Goal: Transaction & Acquisition: Purchase product/service

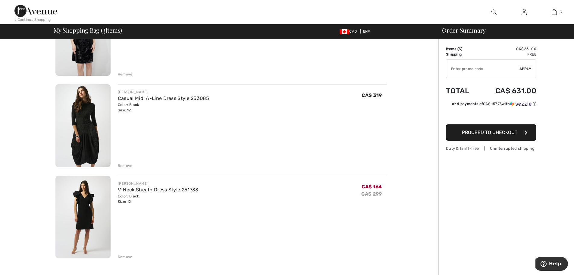
scroll to position [96, 0]
click at [99, 200] on img at bounding box center [82, 216] width 55 height 83
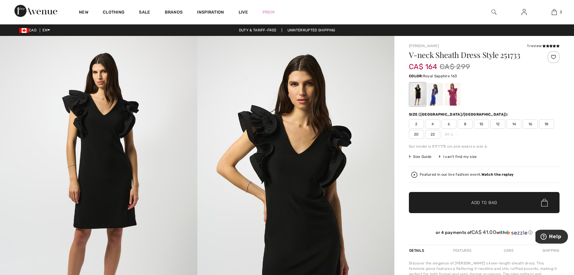
click at [437, 96] on div at bounding box center [436, 94] width 16 height 23
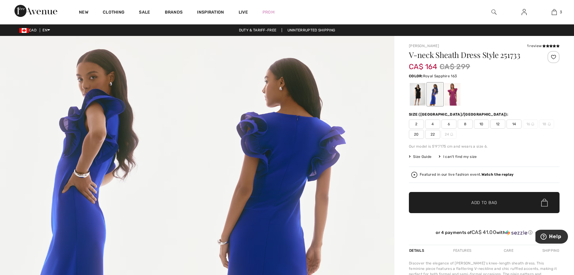
click at [429, 157] on span "Size Guide" at bounding box center [420, 156] width 23 height 5
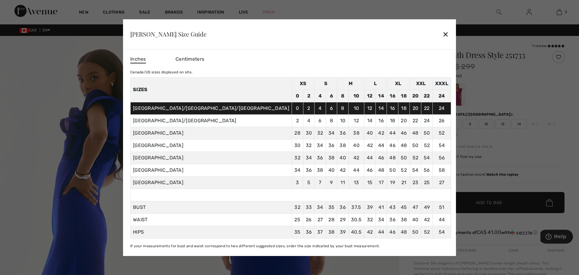
click at [442, 36] on div "✕" at bounding box center [445, 34] width 6 height 13
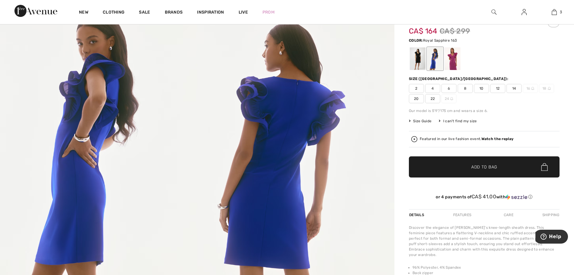
scroll to position [35, 0]
click at [415, 55] on div at bounding box center [418, 59] width 16 height 23
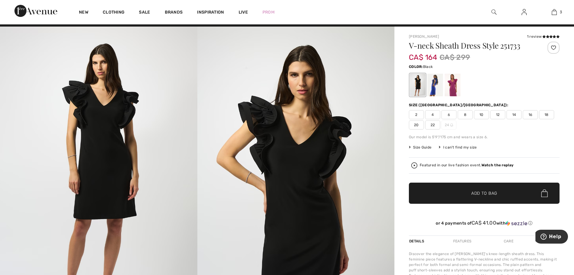
scroll to position [0, 0]
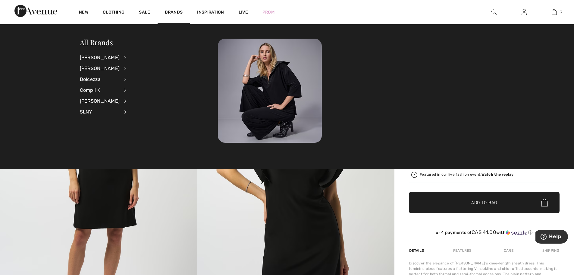
click at [386, 184] on img at bounding box center [295, 184] width 197 height 296
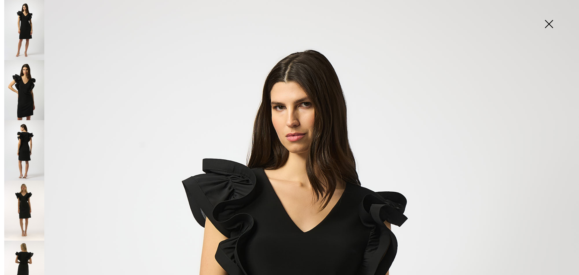
click at [548, 24] on img at bounding box center [549, 24] width 30 height 31
